Goal: Transaction & Acquisition: Purchase product/service

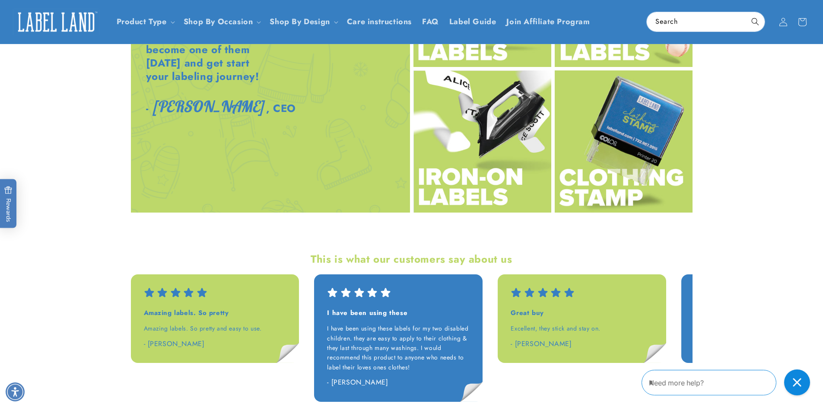
scroll to position [1086, 0]
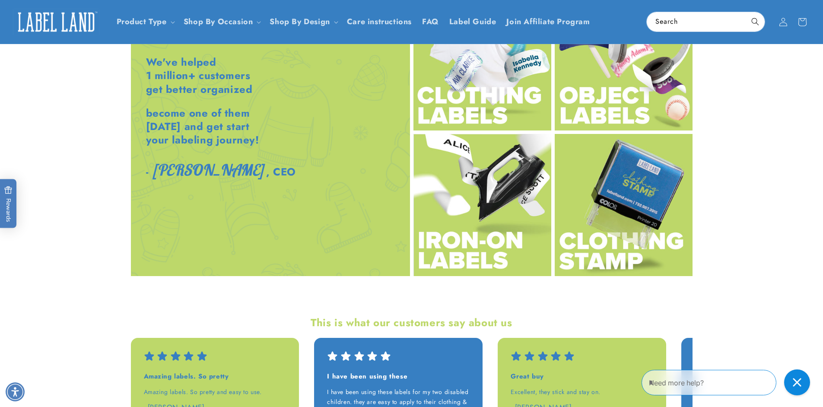
click at [610, 98] on img at bounding box center [624, 59] width 138 height 142
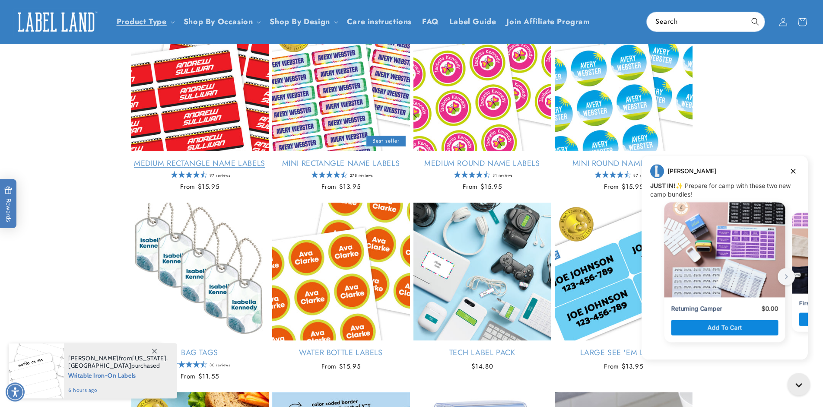
scroll to position [526, 0]
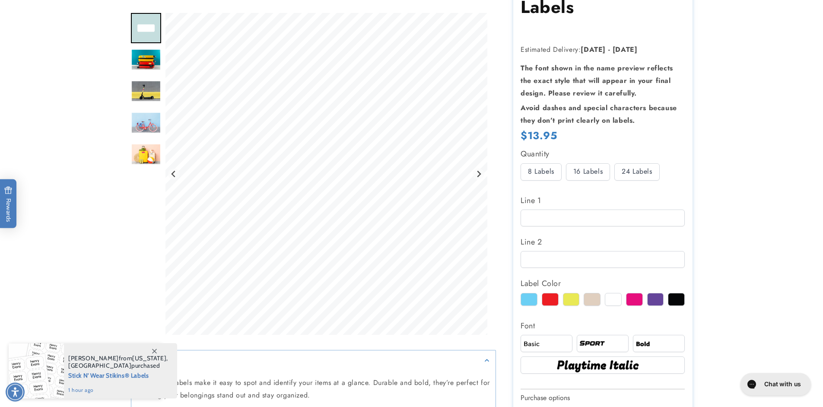
scroll to position [242, 0]
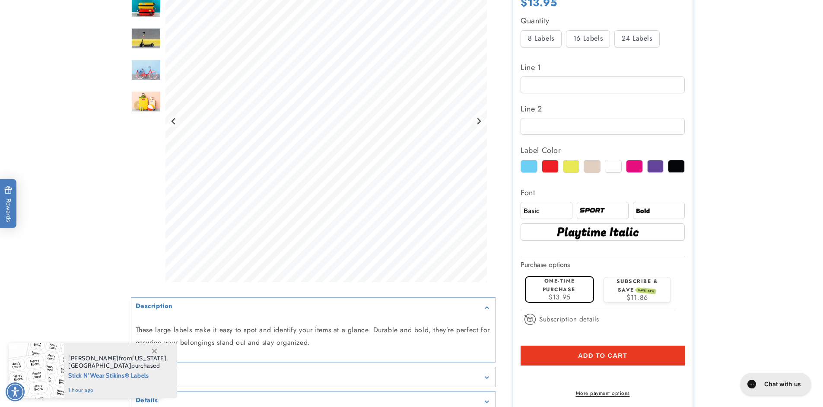
click at [613, 169] on div at bounding box center [613, 166] width 17 height 13
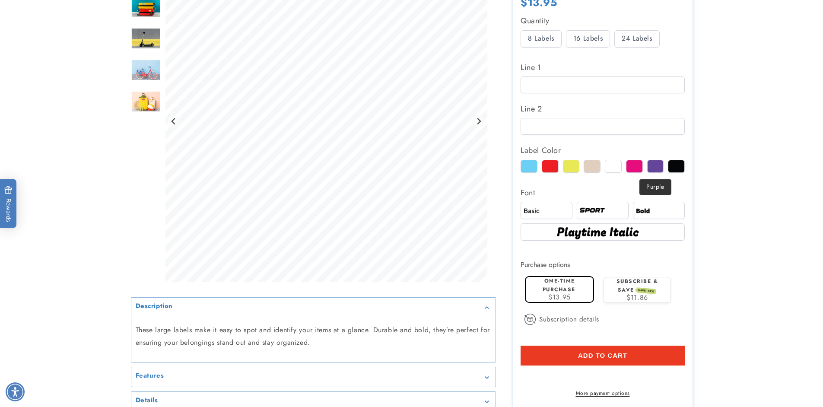
scroll to position [0, 0]
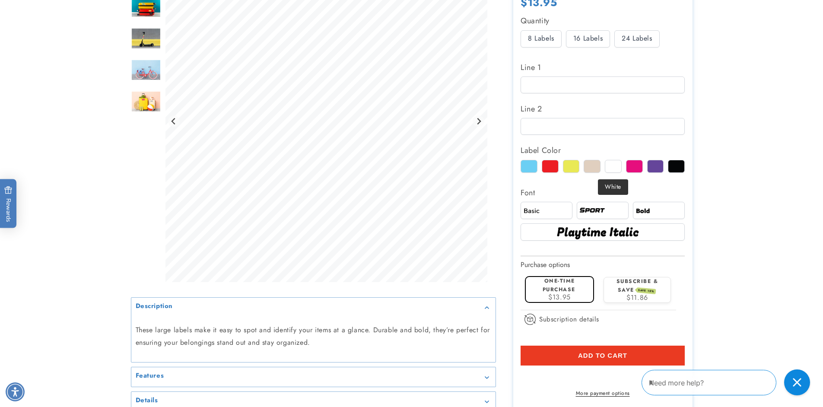
click at [606, 169] on div at bounding box center [613, 166] width 17 height 13
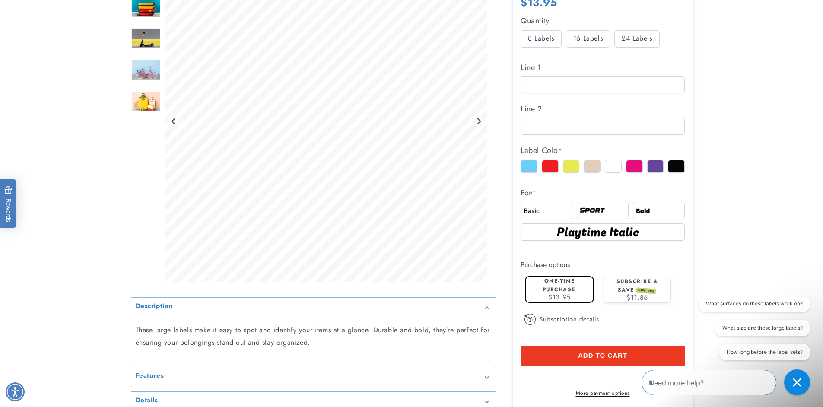
click at [650, 212] on img at bounding box center [659, 211] width 49 height 8
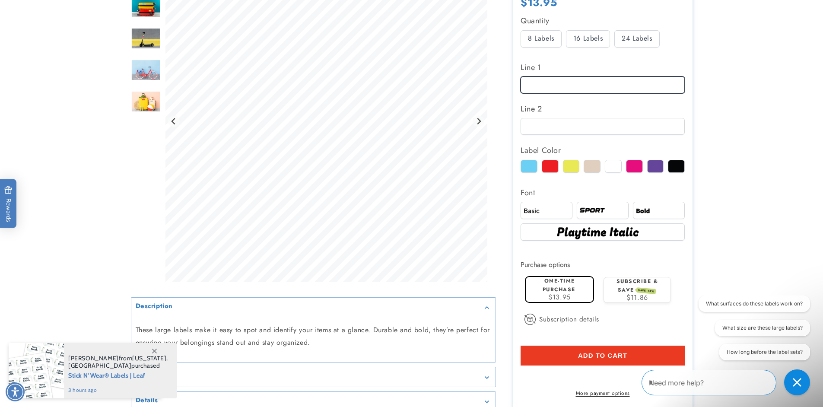
click at [548, 85] on input "Line 1" at bounding box center [603, 85] width 164 height 17
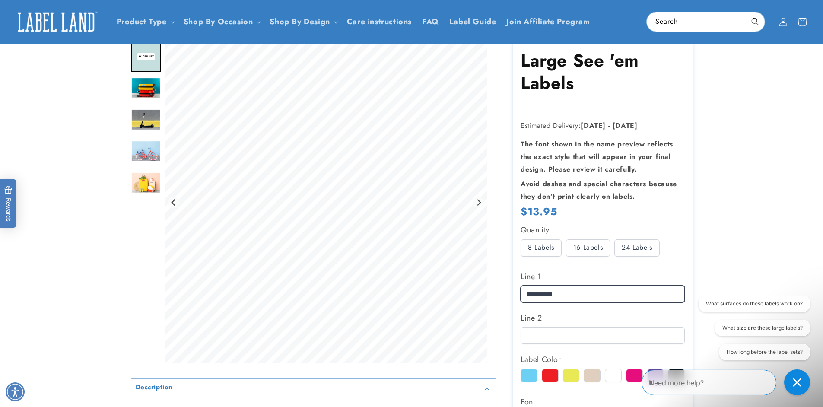
scroll to position [21, 0]
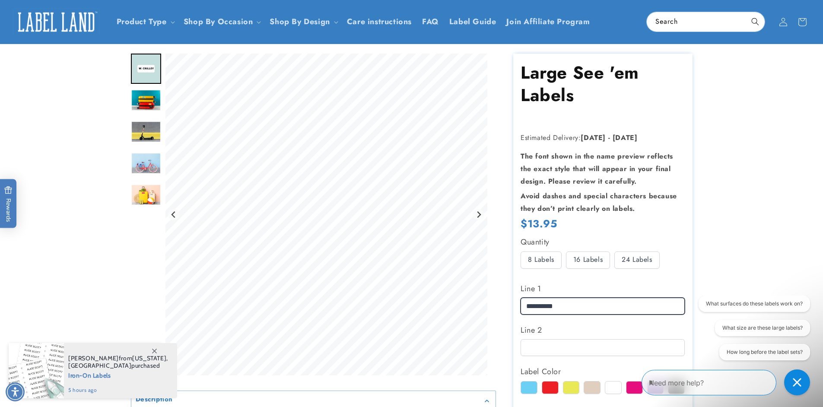
type input "**********"
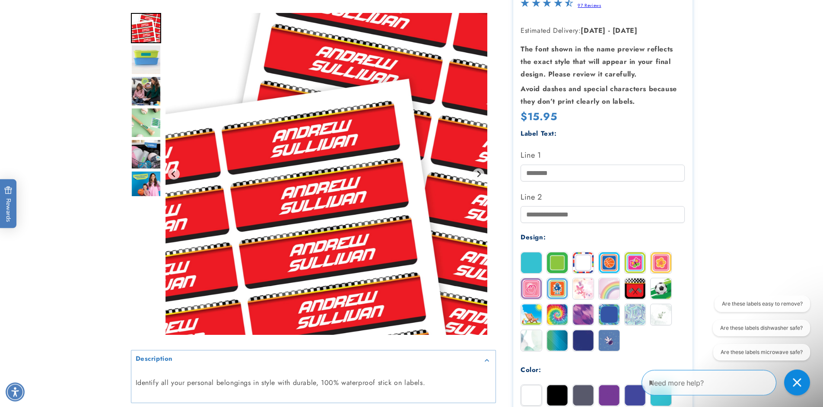
scroll to position [138, 0]
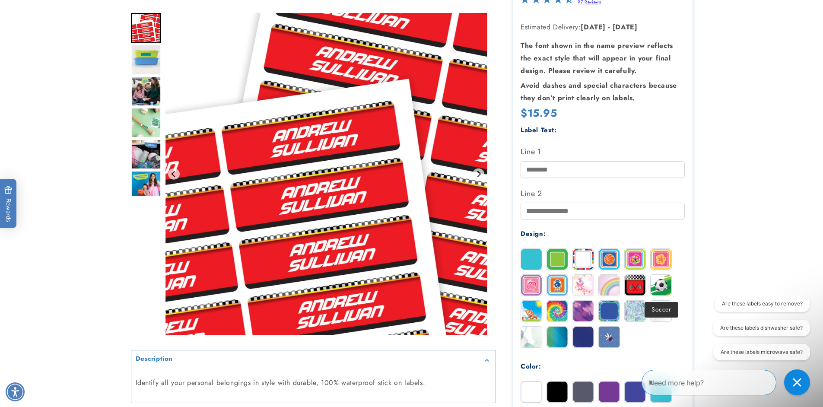
click at [664, 285] on img at bounding box center [661, 285] width 21 height 21
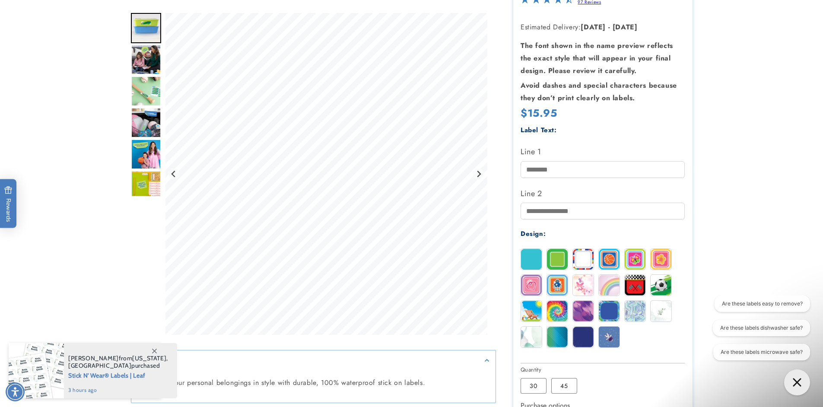
scroll to position [0, 0]
